Goal: Information Seeking & Learning: Learn about a topic

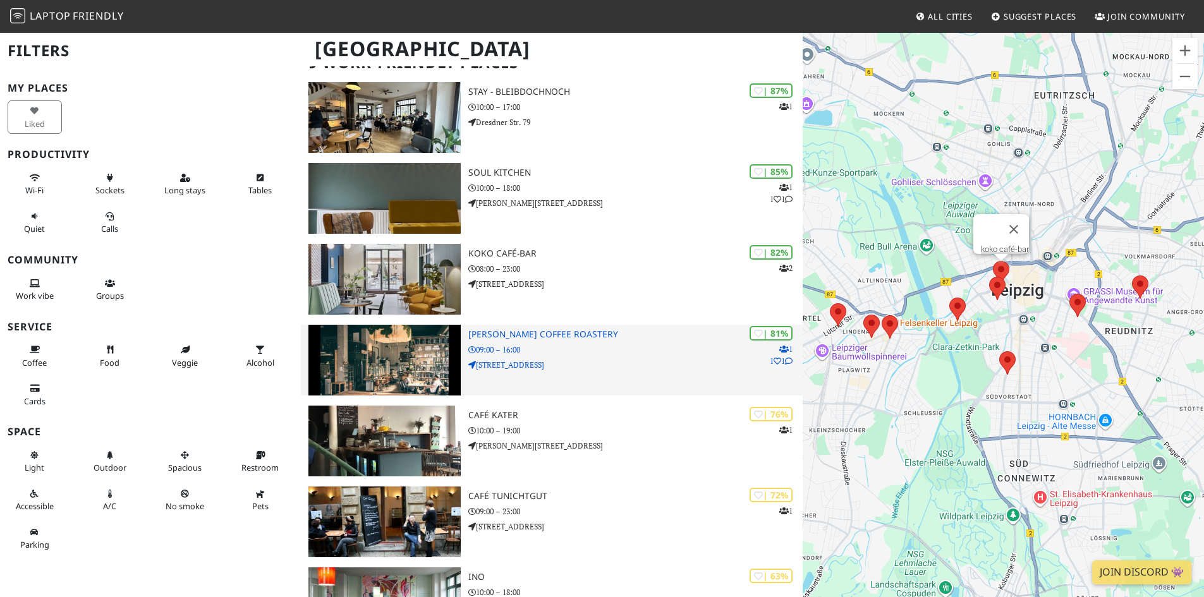
scroll to position [126, 0]
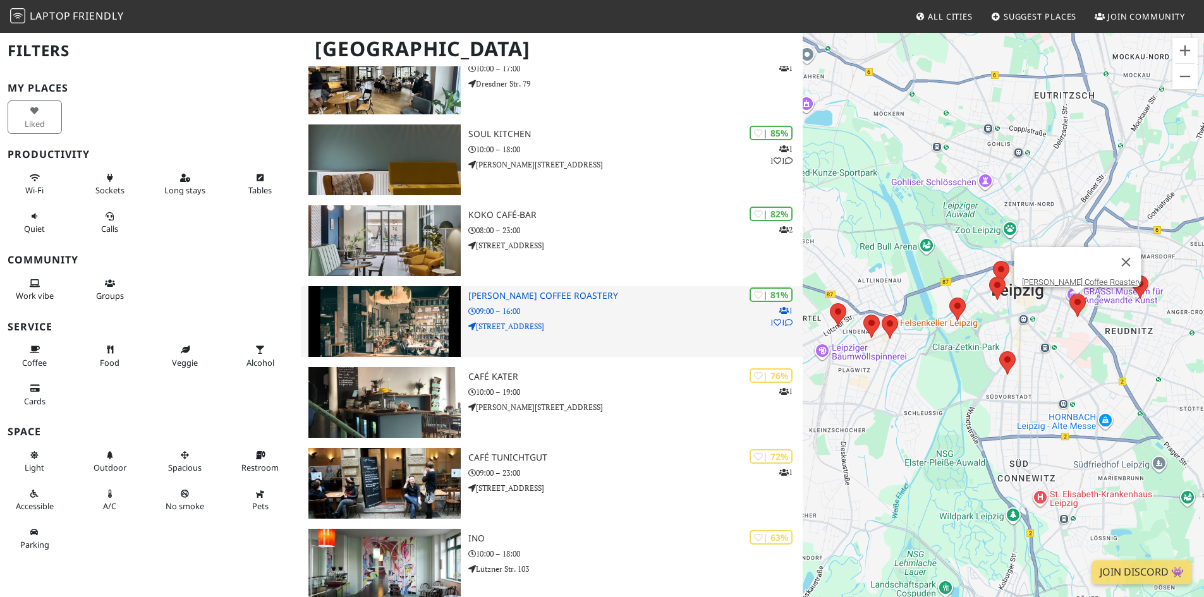
click at [495, 302] on div "| 81% 1 1 1 [PERSON_NAME] Coffee Roastery 09:00 – 16:00 [STREET_ADDRESS]" at bounding box center [635, 321] width 334 height 71
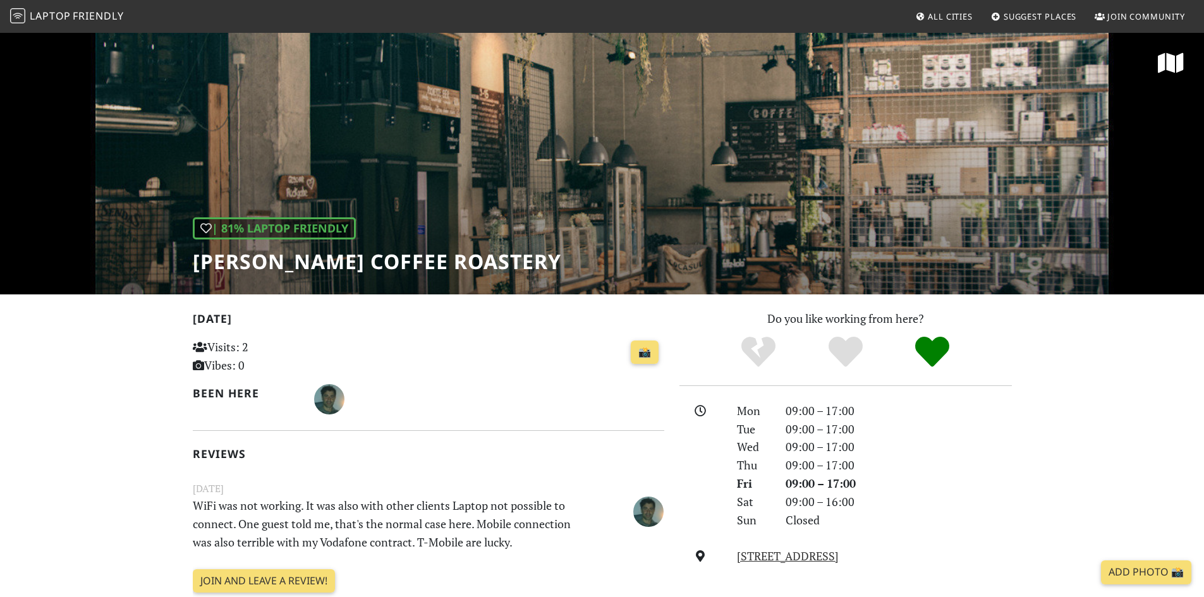
click at [527, 221] on div "| 81% Laptop Friendly Franz Morish Coffee Roastery" at bounding box center [377, 245] width 369 height 56
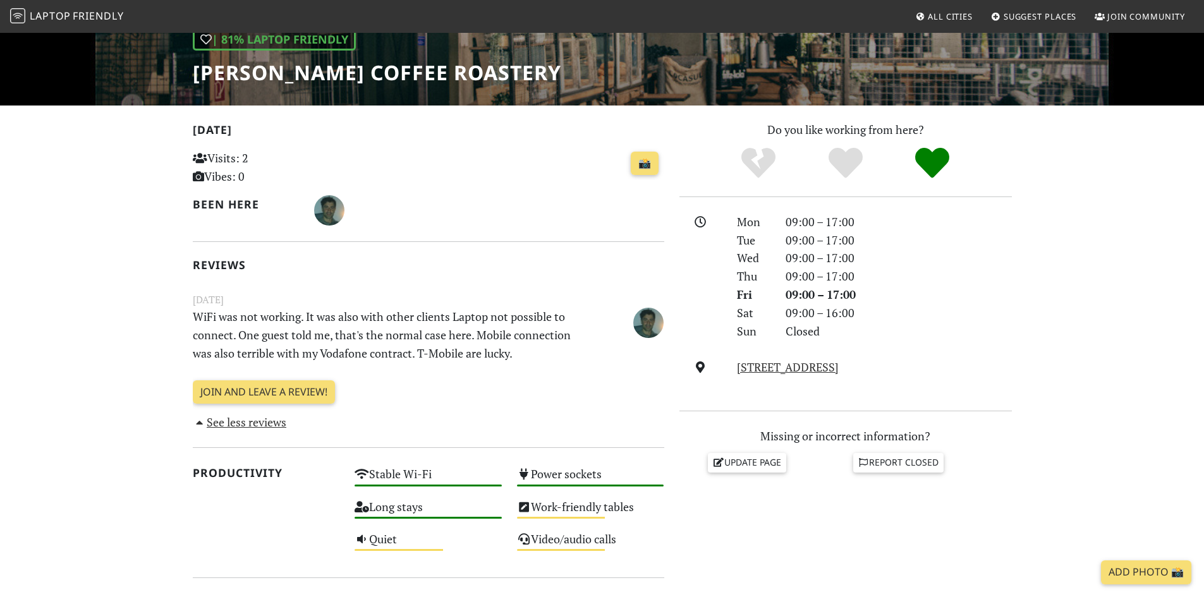
scroll to position [190, 0]
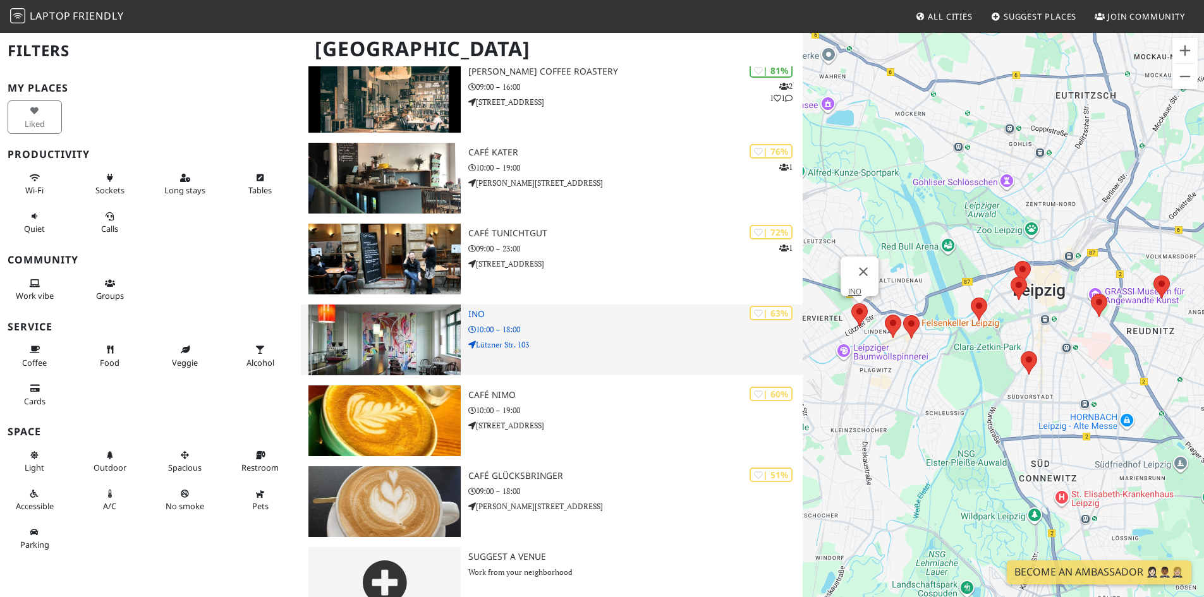
scroll to position [379, 0]
